Goal: Navigation & Orientation: Find specific page/section

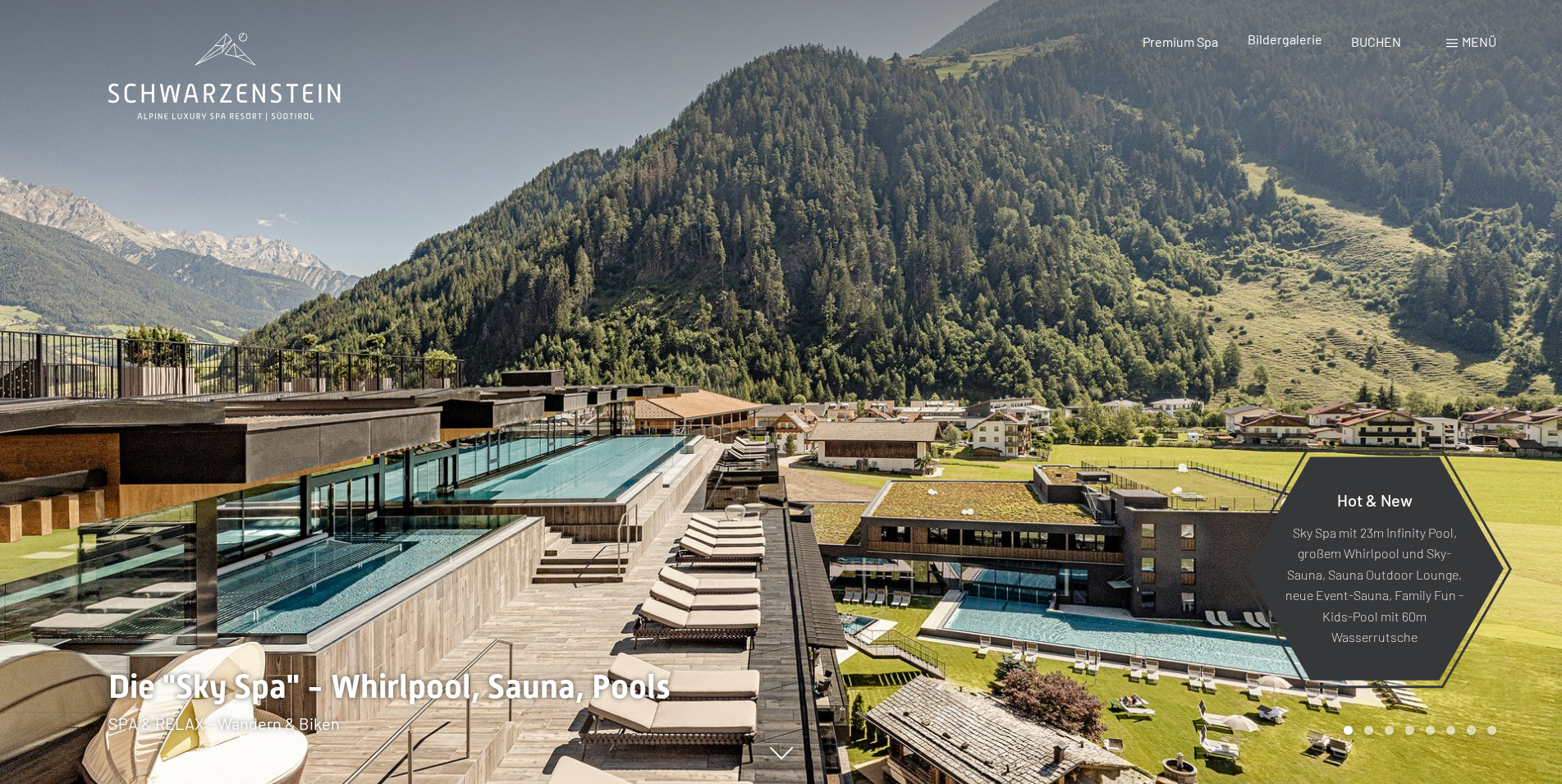
click at [1290, 44] on span "Bildergalerie" at bounding box center [1284, 39] width 75 height 16
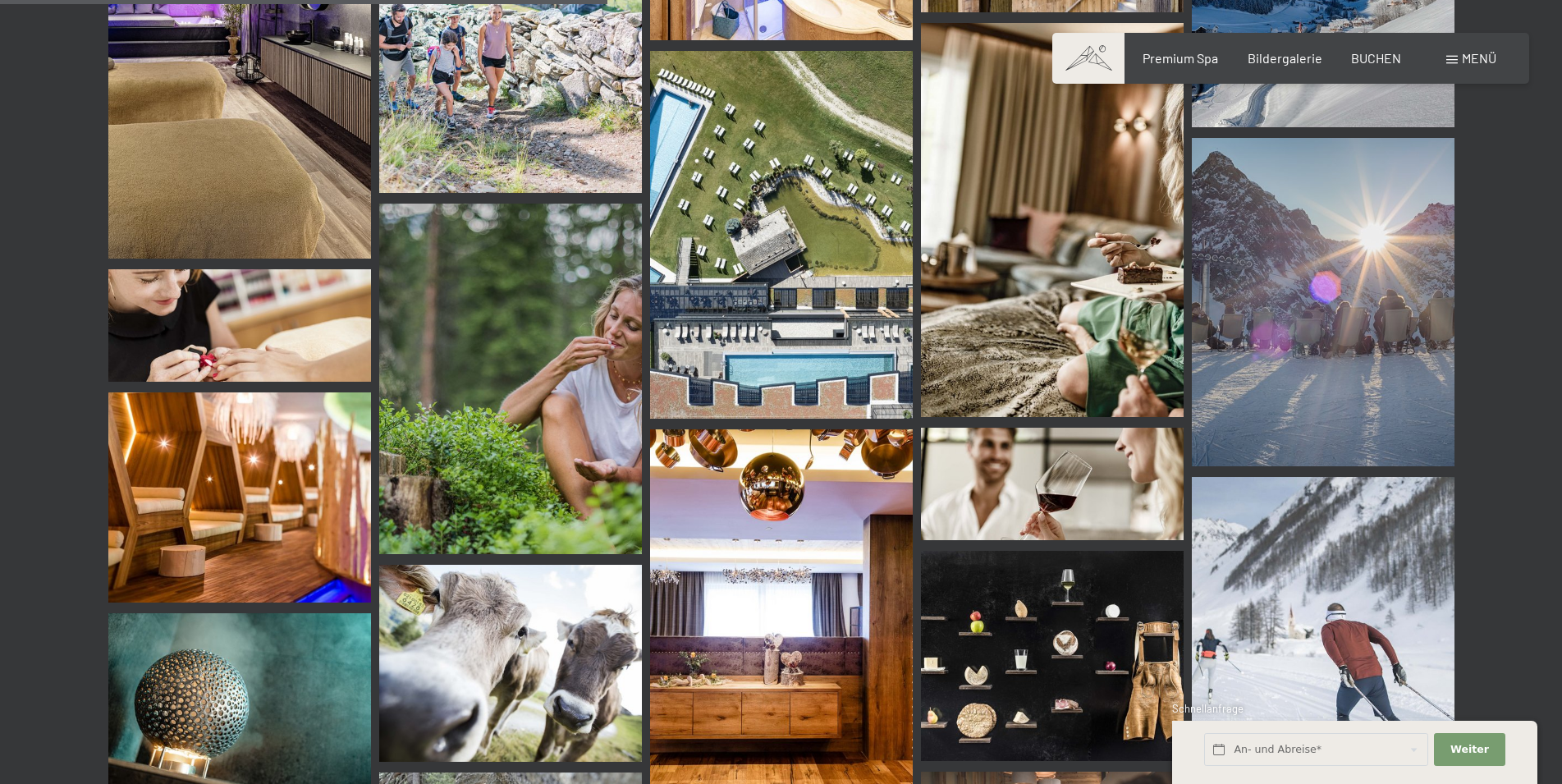
scroll to position [8034, 0]
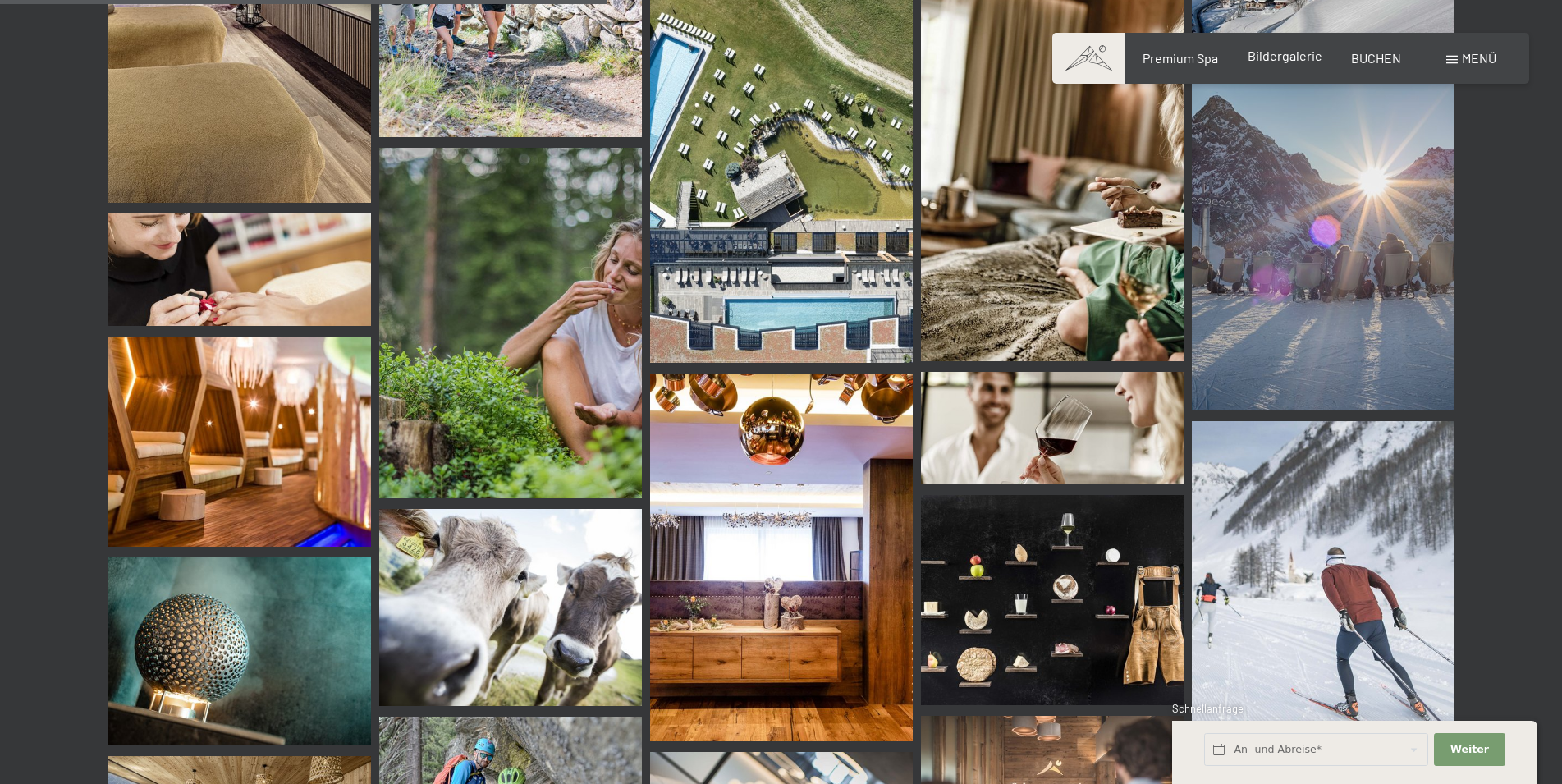
click at [1256, 62] on span "Bildergalerie" at bounding box center [1284, 55] width 75 height 16
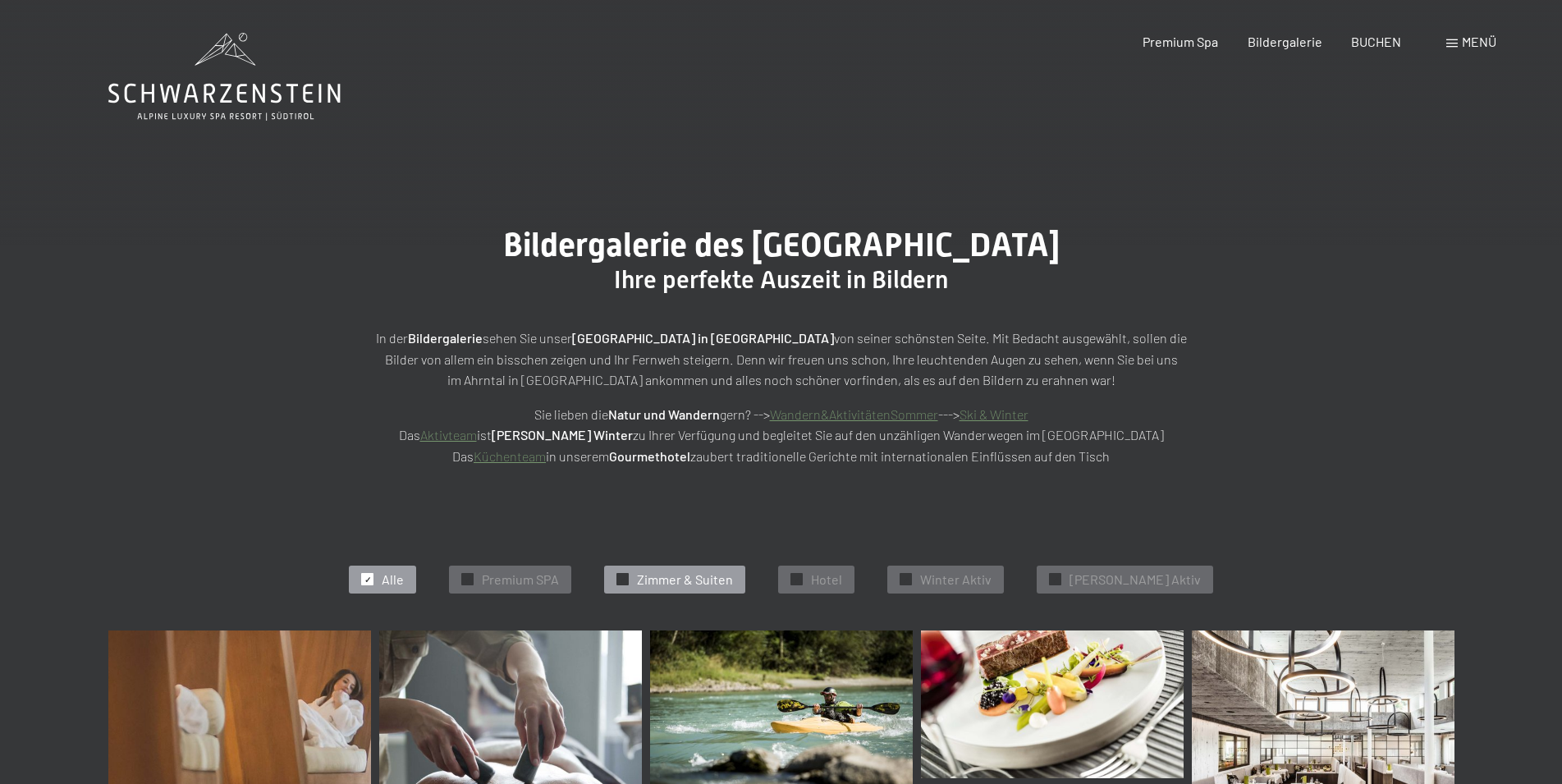
click at [745, 572] on div "✓ Zimmer & Suiten" at bounding box center [674, 579] width 141 height 28
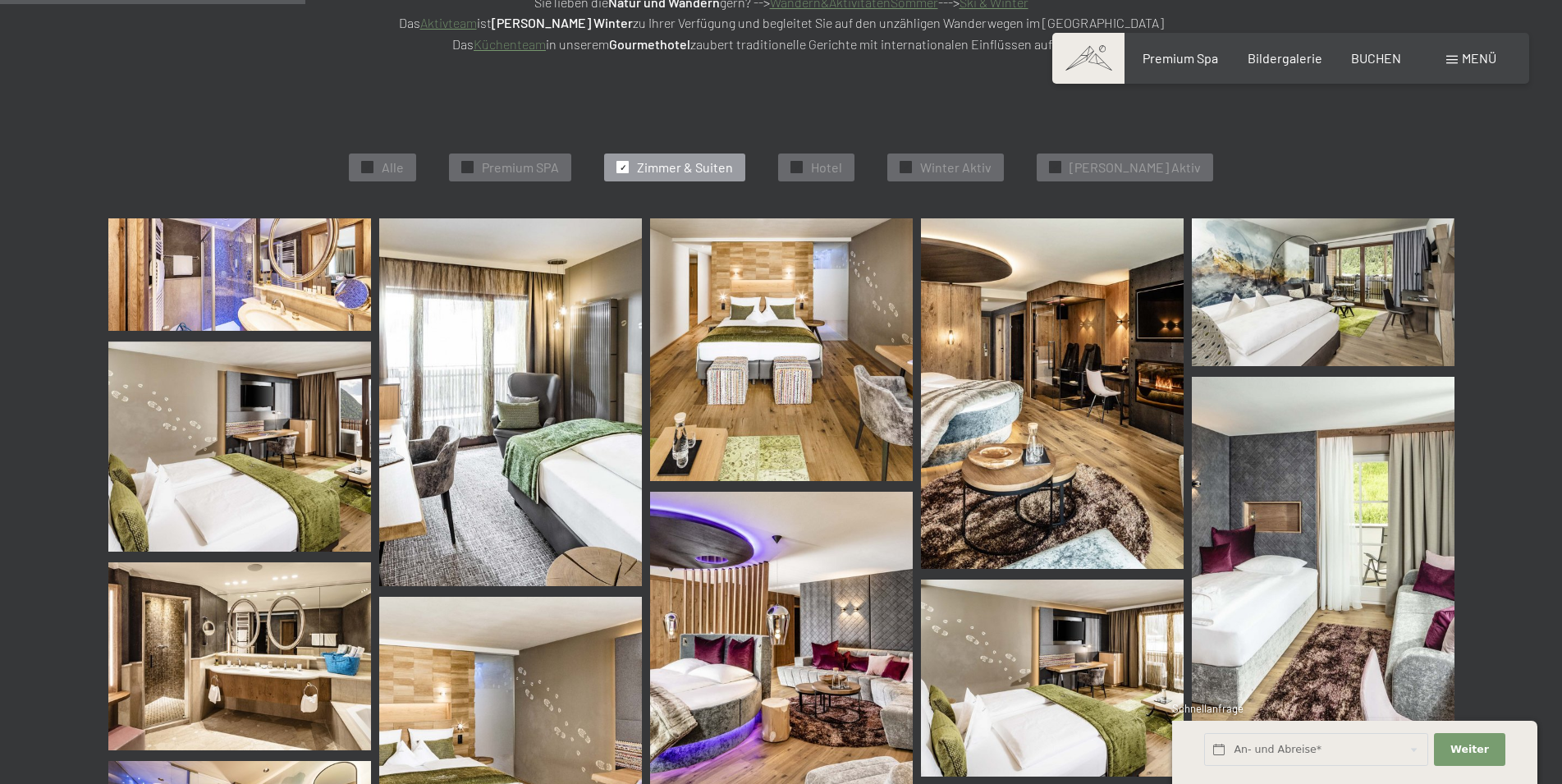
scroll to position [414, 0]
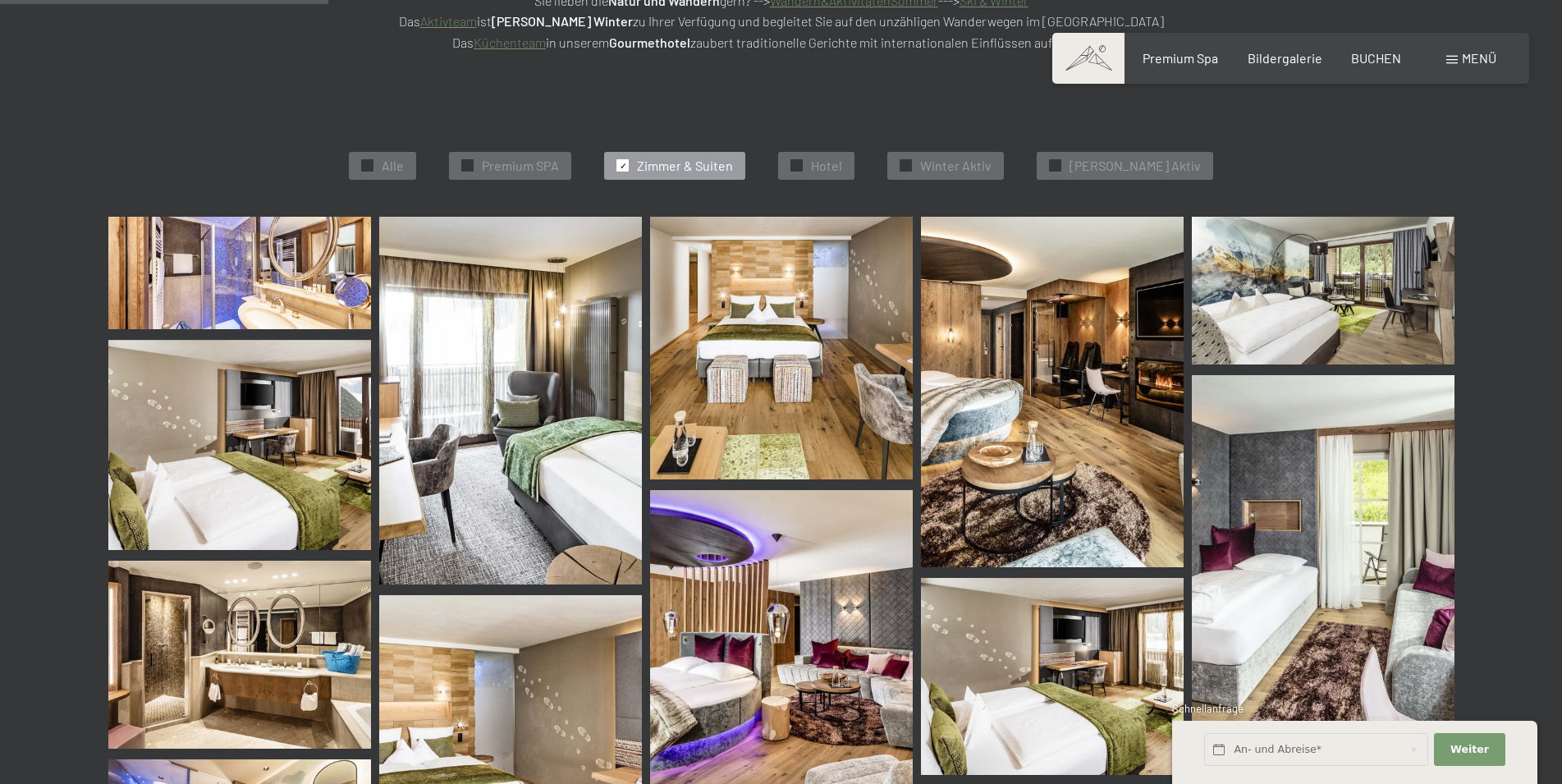
click at [303, 428] on img at bounding box center [240, 444] width 263 height 210
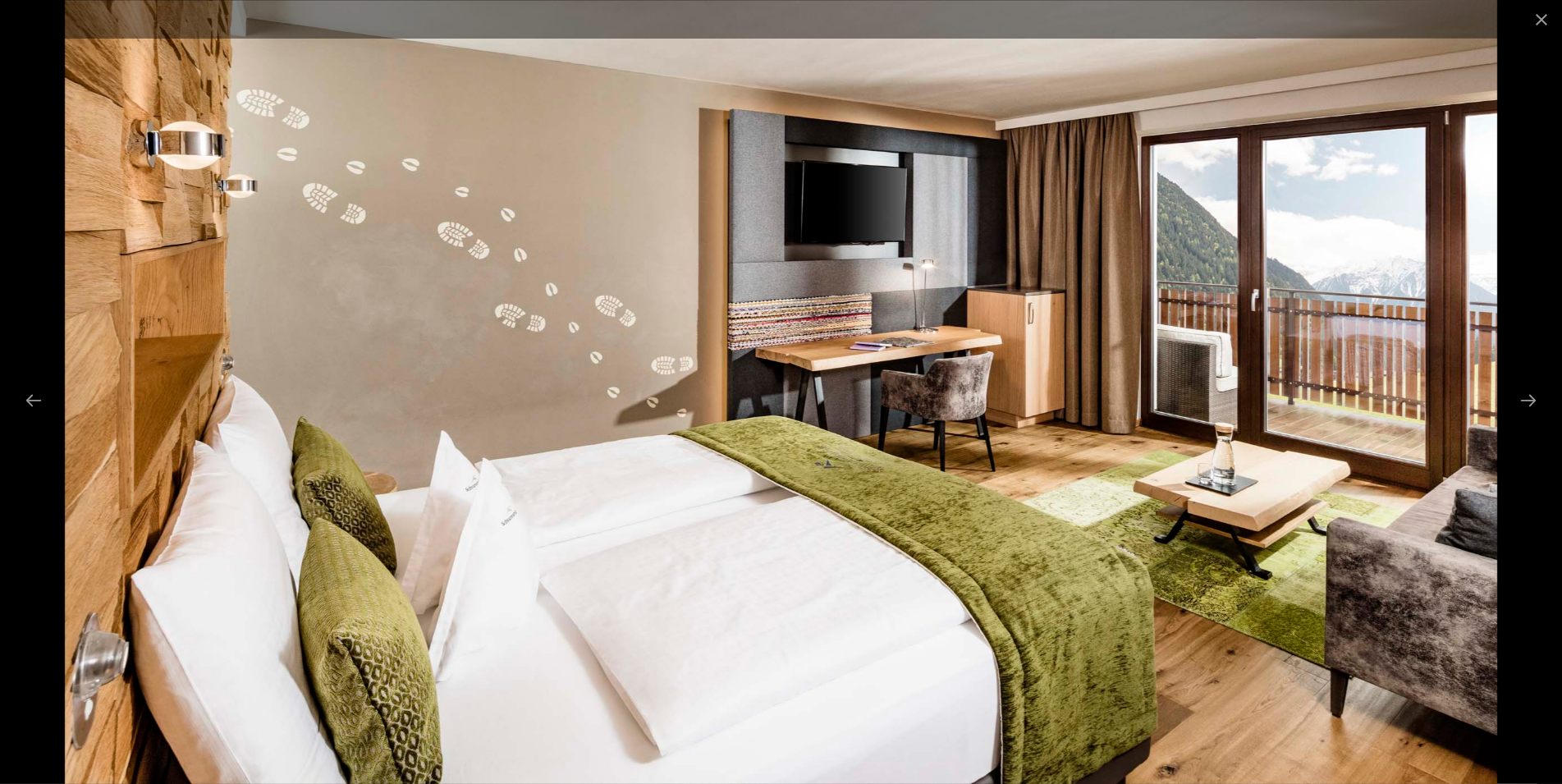
scroll to position [79, 0]
click at [1120, 394] on img at bounding box center [781, 392] width 1432 height 784
